Goal: Transaction & Acquisition: Purchase product/service

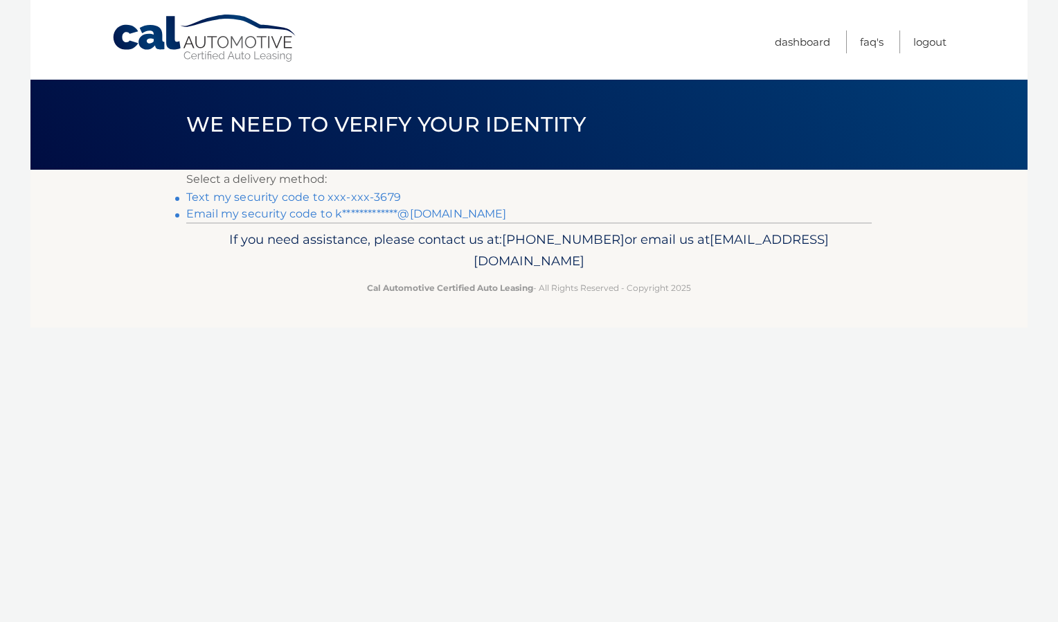
click at [384, 192] on link "Text my security code to xxx-xxx-3679" at bounding box center [293, 196] width 215 height 13
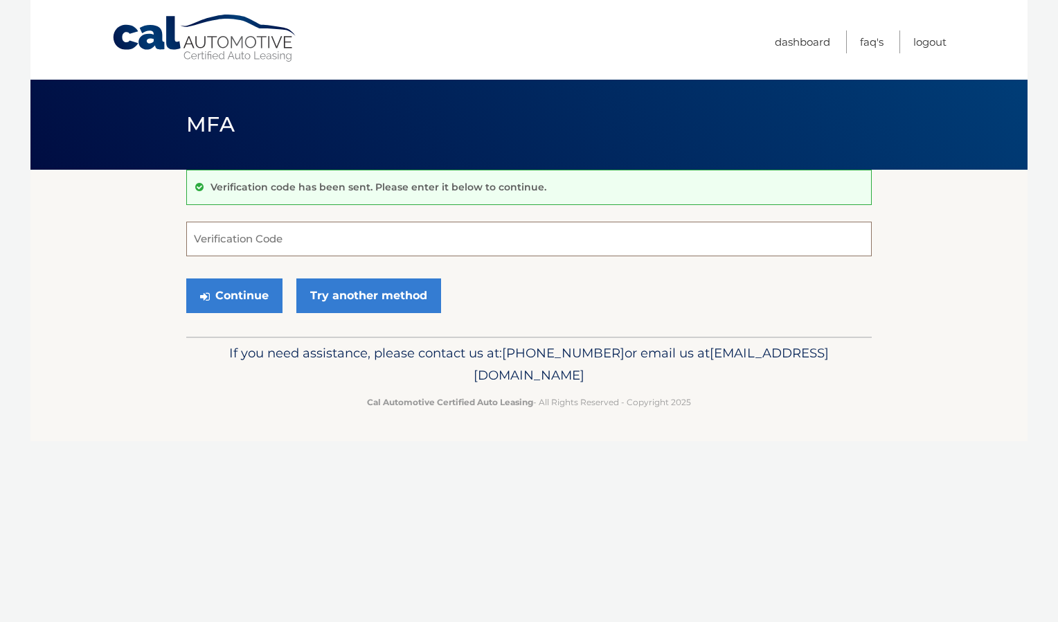
click at [282, 246] on input "Verification Code" at bounding box center [528, 239] width 685 height 35
type input "946231"
click at [240, 290] on button "Continue" at bounding box center [234, 295] width 96 height 35
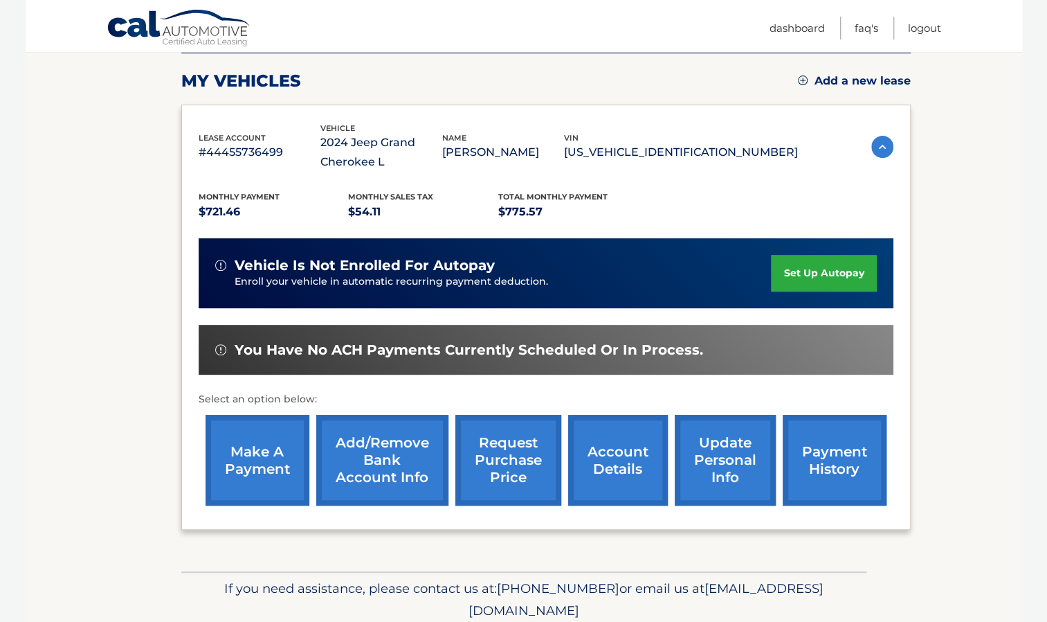
scroll to position [181, 0]
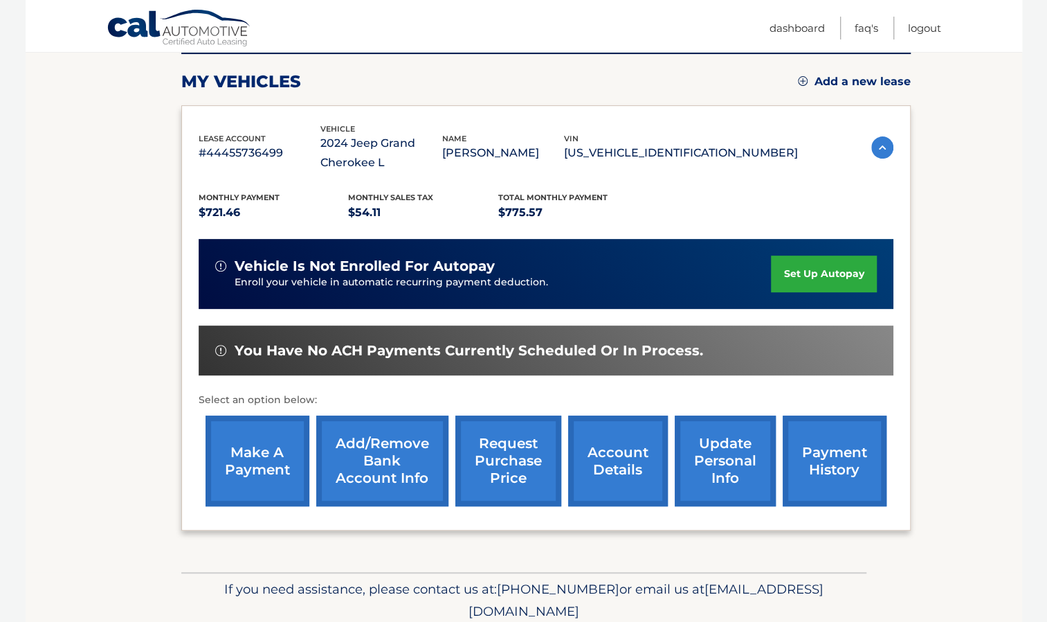
click at [268, 468] on link "make a payment" at bounding box center [258, 460] width 104 height 91
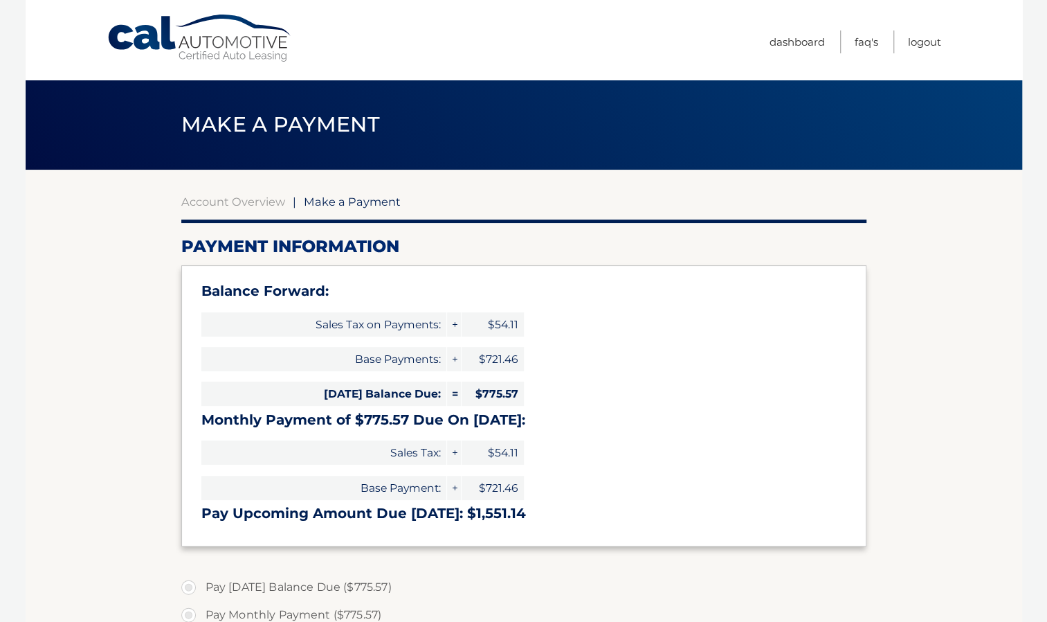
select select "MDJhZWU2MDItMmI5OC00NjI3LWE3OGEtNzNlNWMyMmNlMzJm"
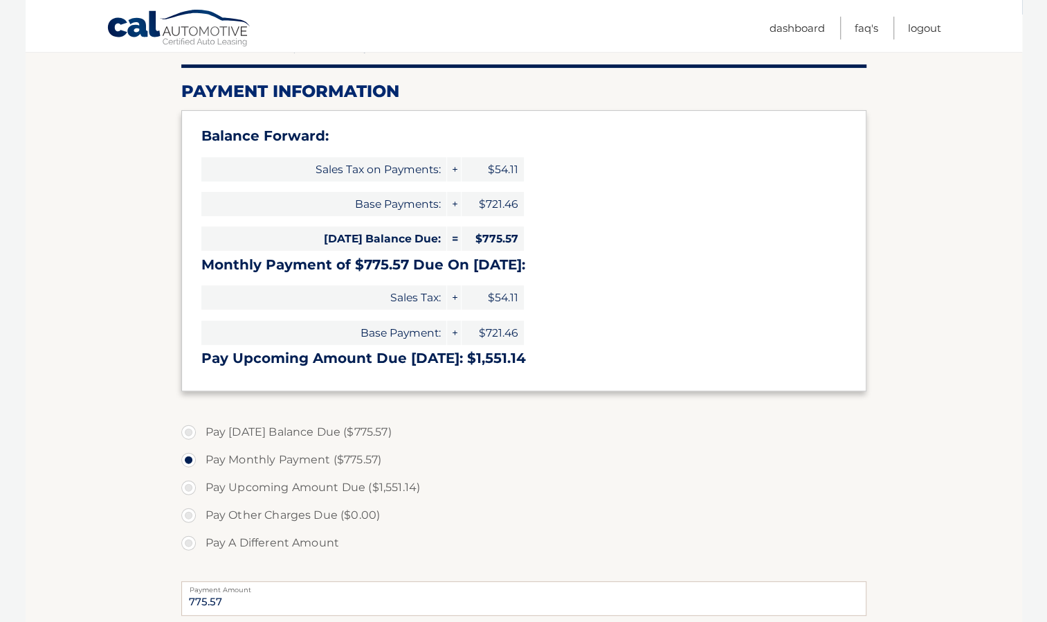
scroll to position [158, 0]
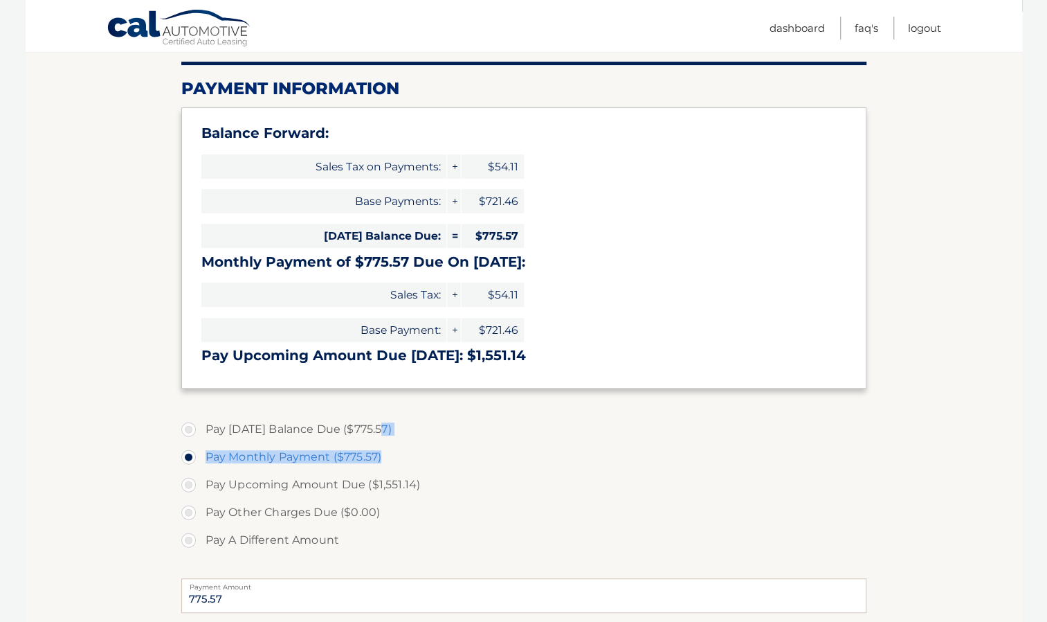
drag, startPoint x: 381, startPoint y: 428, endPoint x: 498, endPoint y: 452, distance: 118.8
click at [498, 452] on ul "Pay Today's Balance Due ($775.57) Pay Monthly Payment ($775.57) Pay Upcoming Am…" at bounding box center [523, 484] width 685 height 138
click at [498, 452] on label "Pay Monthly Payment ($775.57)" at bounding box center [523, 457] width 685 height 28
click at [201, 452] on input "Pay Monthly Payment ($775.57)" at bounding box center [194, 454] width 14 height 22
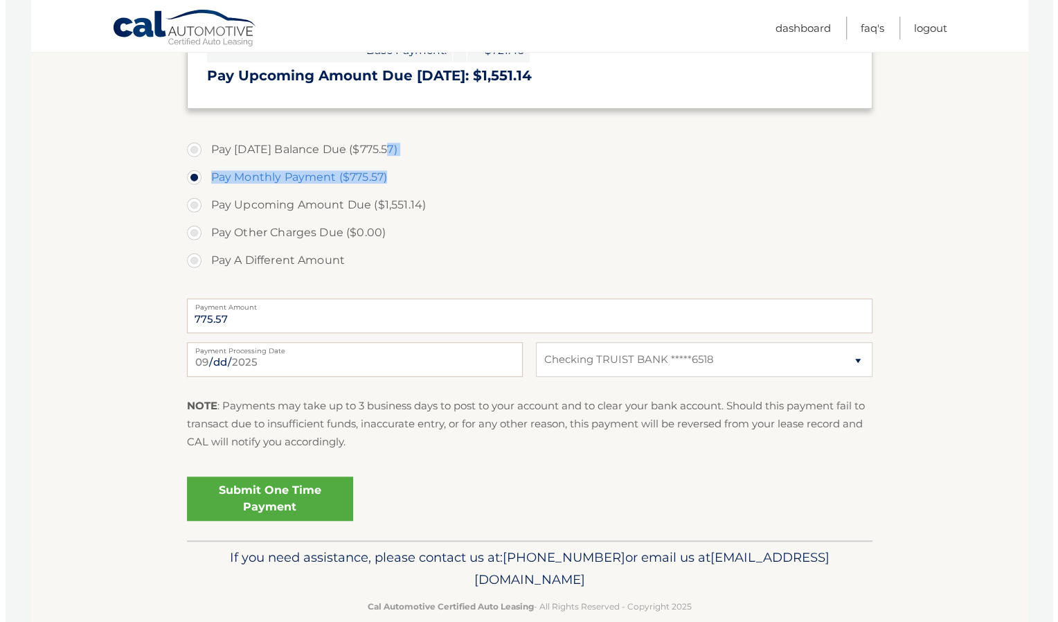
scroll to position [460, 0]
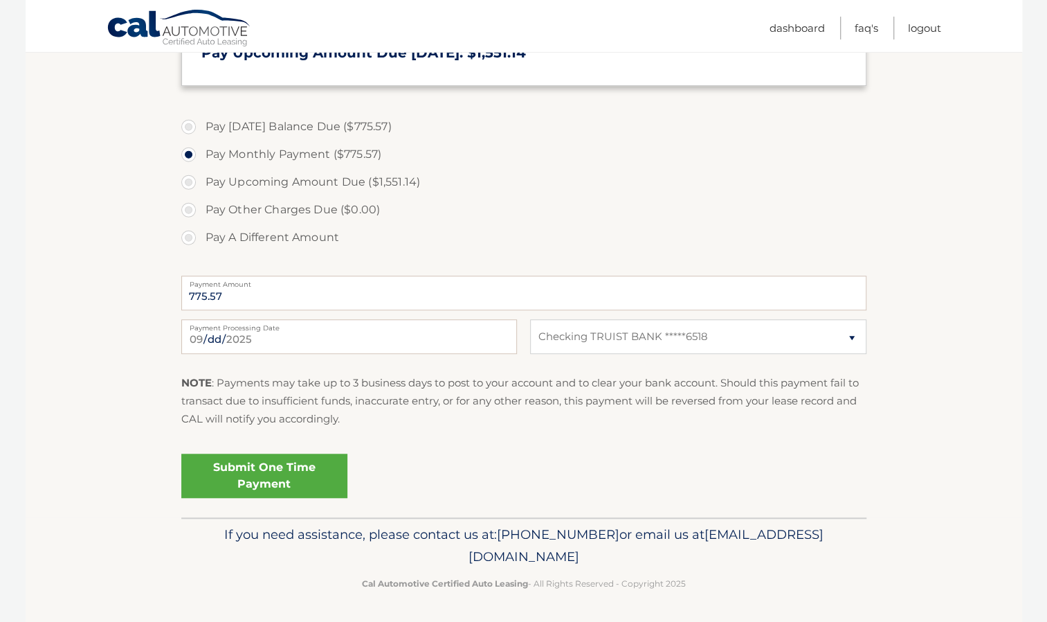
click at [275, 462] on link "Submit One Time Payment" at bounding box center [264, 475] width 166 height 44
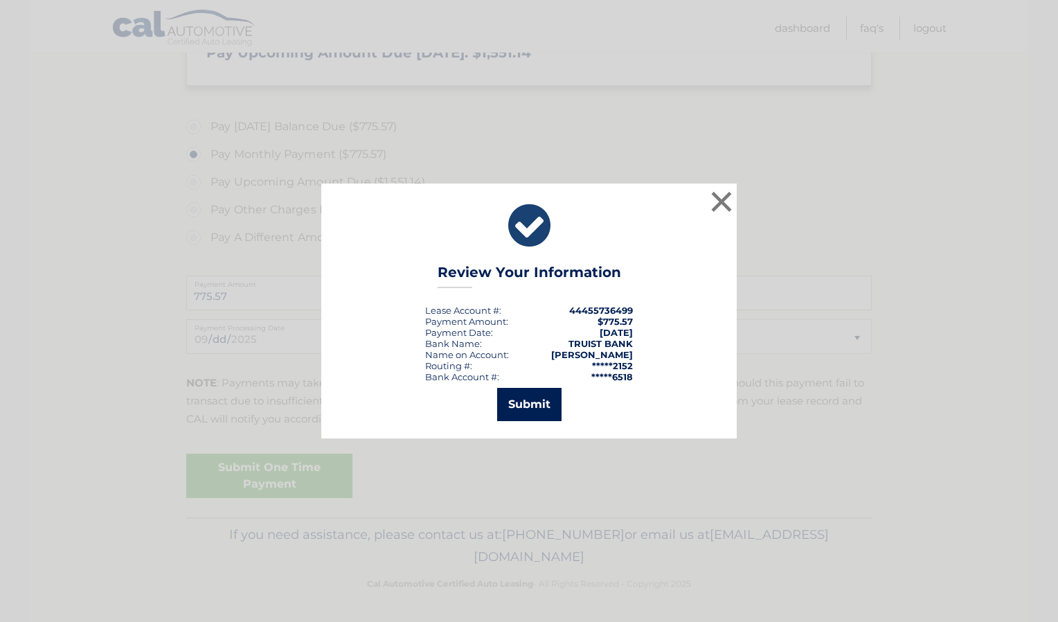
click at [537, 411] on button "Submit" at bounding box center [529, 404] width 64 height 33
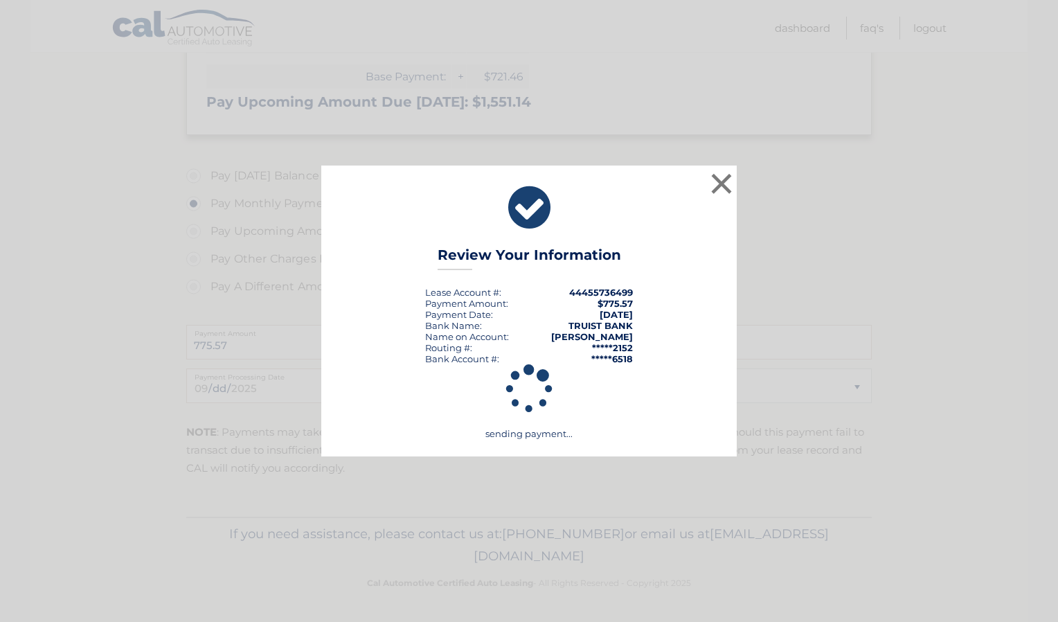
scroll to position [410, 0]
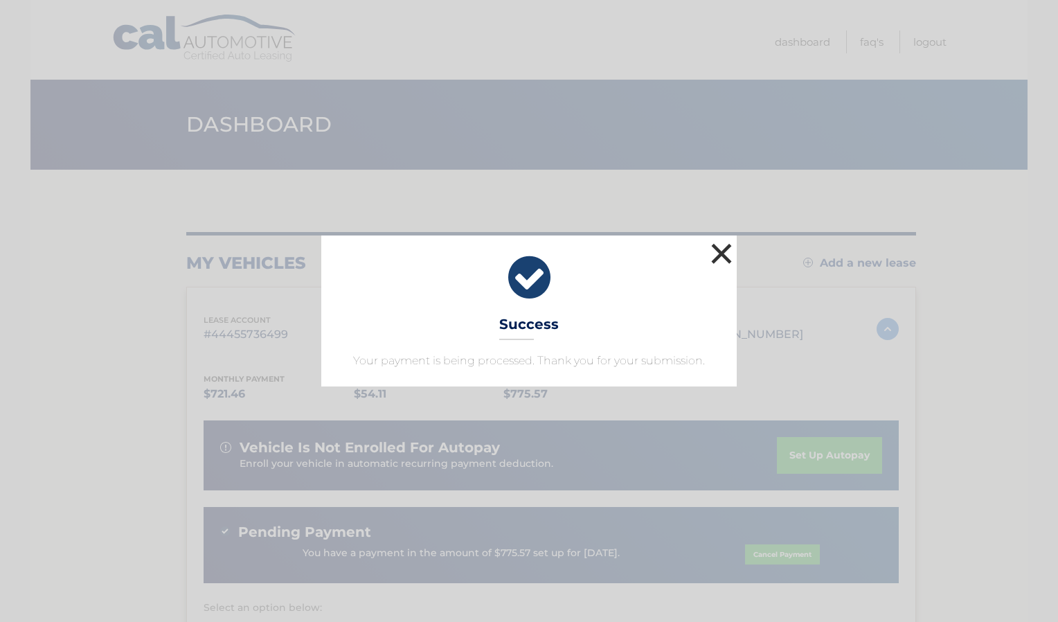
click at [721, 246] on button "×" at bounding box center [721, 254] width 28 height 28
